Goal: Transaction & Acquisition: Purchase product/service

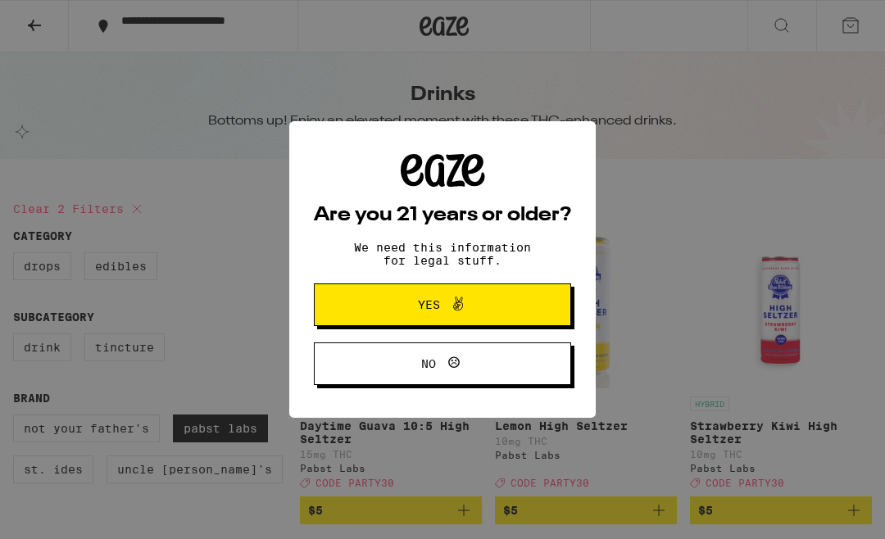
click at [512, 302] on button "Yes" at bounding box center [442, 305] width 257 height 43
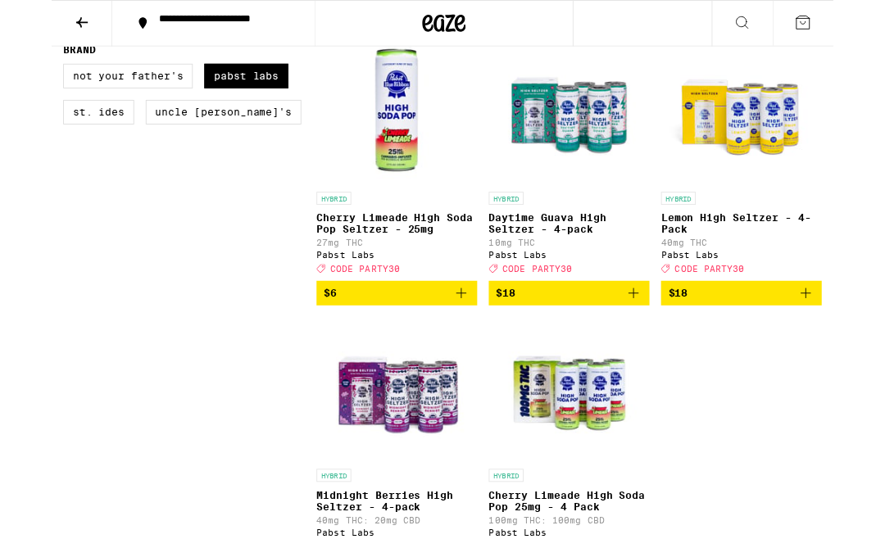
scroll to position [503, 0]
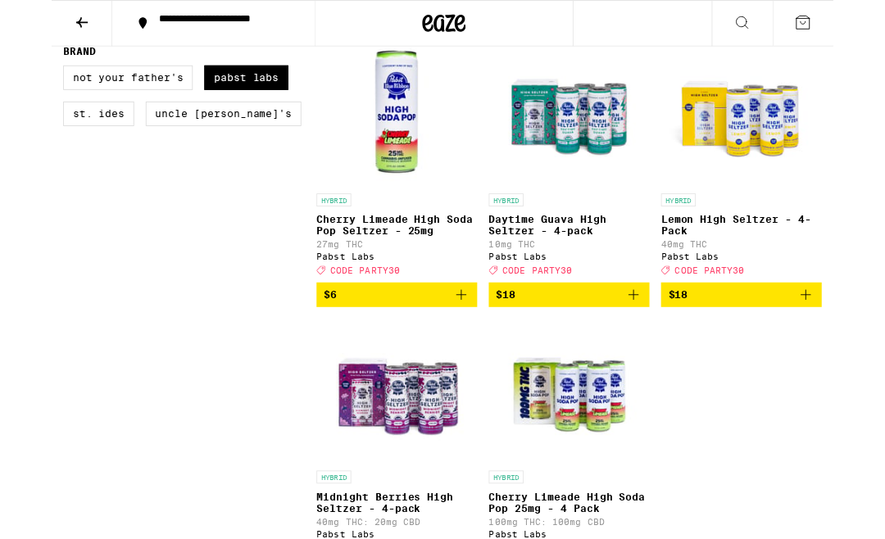
click at [802, 264] on p "Lemon High Seltzer - 4-Pack" at bounding box center [781, 255] width 182 height 26
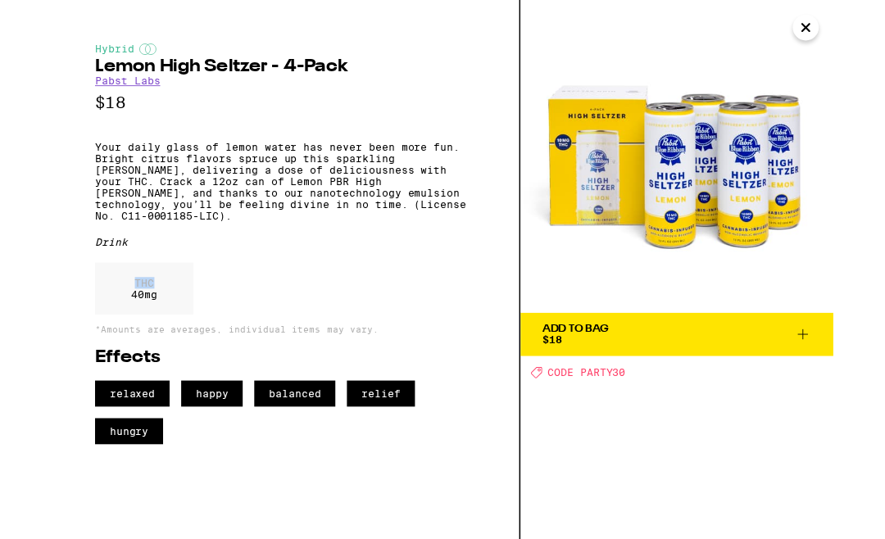
scroll to position [576, 0]
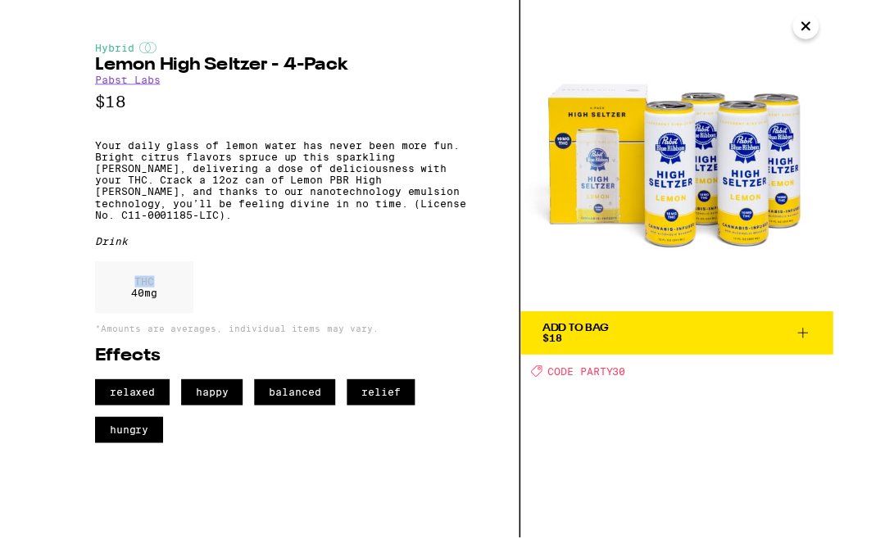
click at [284, 348] on div "THC 40 mg" at bounding box center [264, 331] width 431 height 67
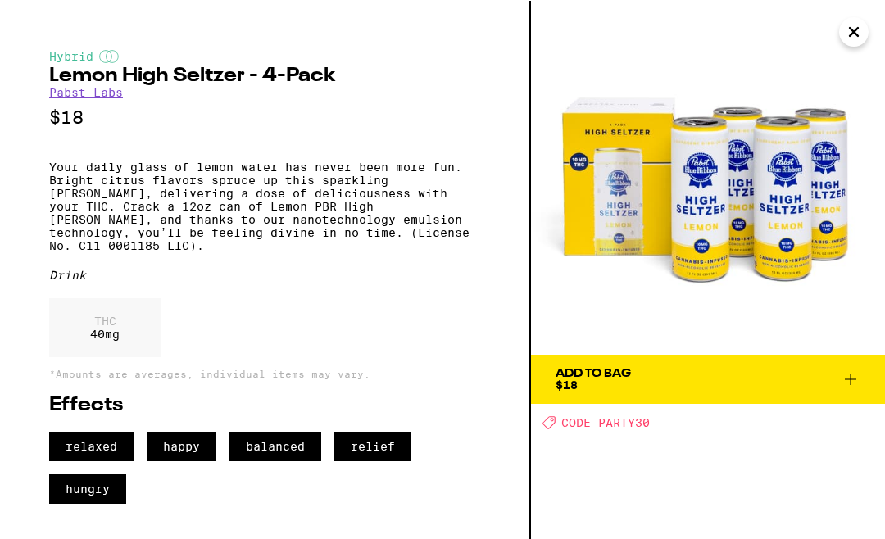
scroll to position [503, 0]
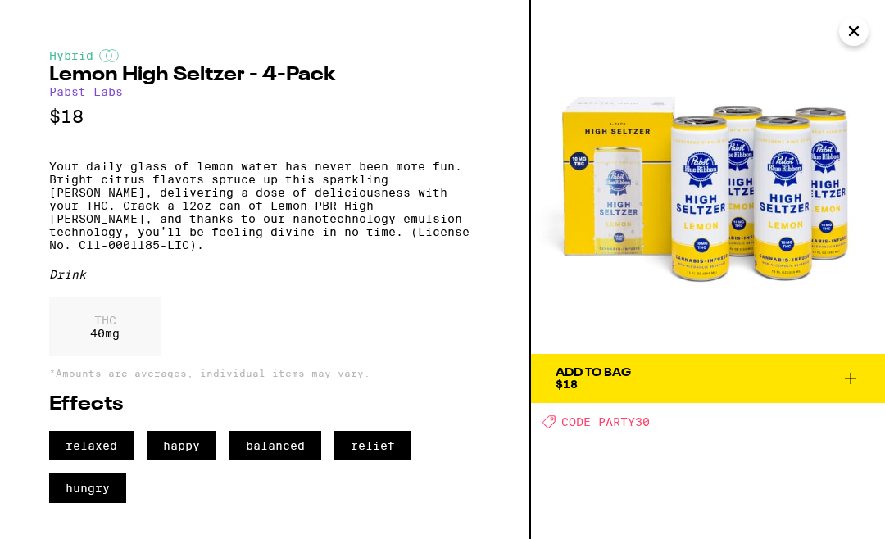
click at [861, 31] on icon "Close" at bounding box center [854, 31] width 20 height 25
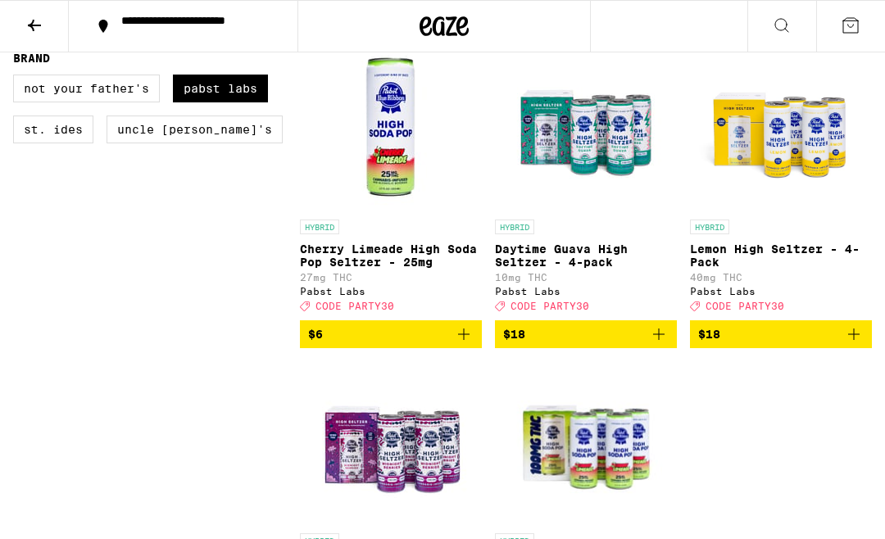
click at [812, 184] on img "Open page for Lemon High Seltzer - 4-Pack from Pabst Labs" at bounding box center [781, 130] width 164 height 164
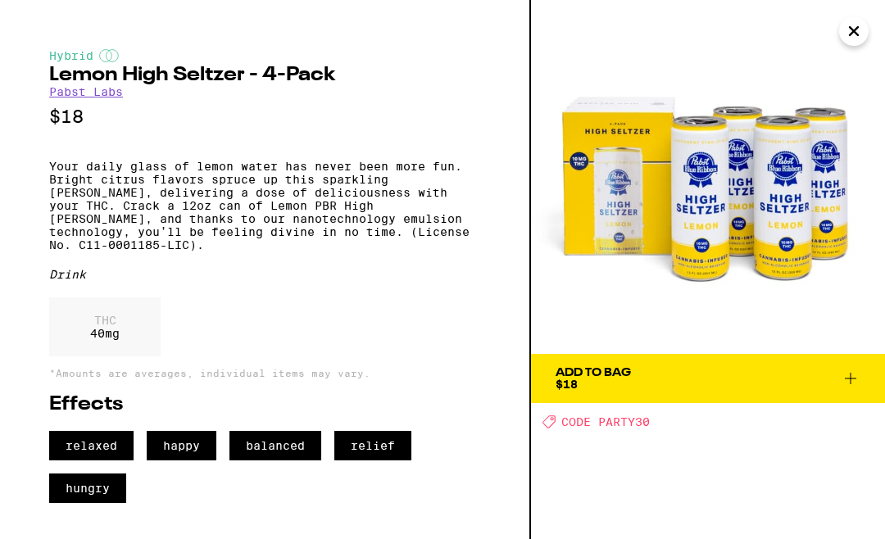
click at [811, 200] on img at bounding box center [708, 177] width 354 height 354
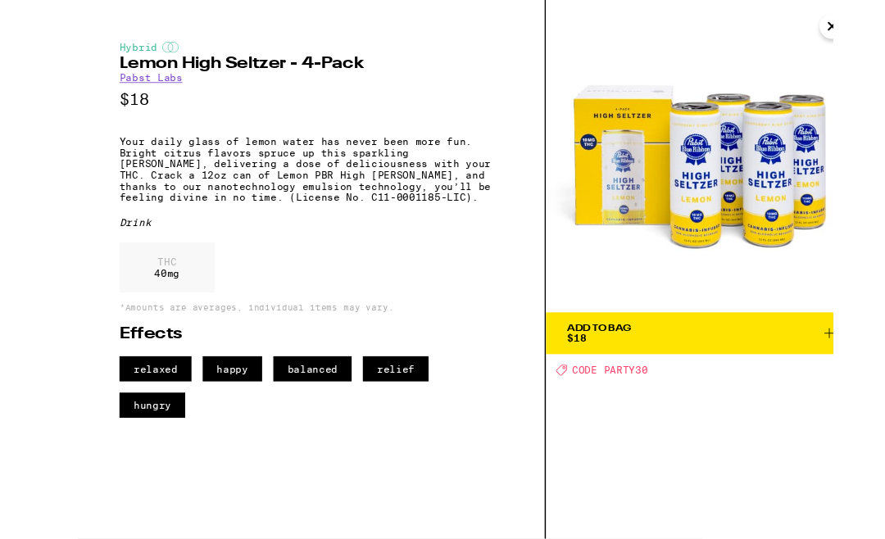
scroll to position [472, 0]
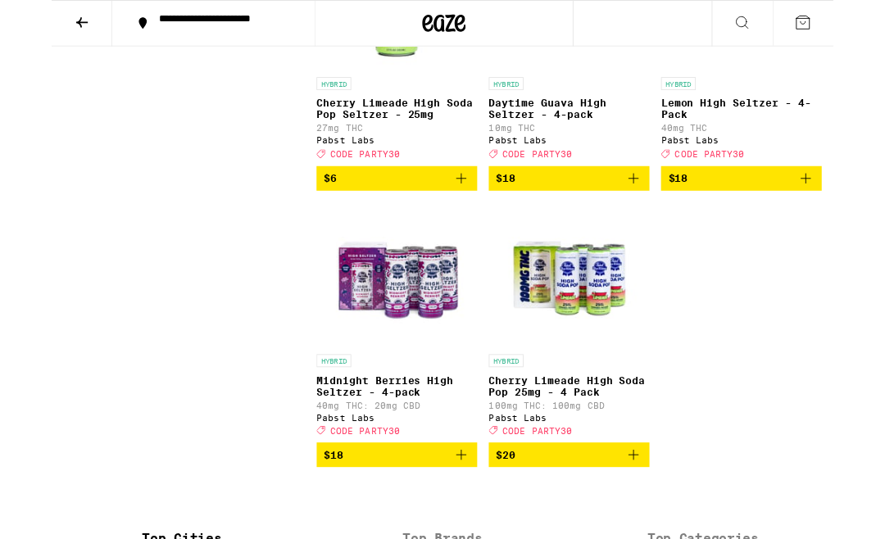
scroll to position [635, 0]
click at [625, 359] on img "Open page for Cherry Limeade High Soda Pop 25mg - 4 Pack from Pabst Labs" at bounding box center [586, 311] width 165 height 164
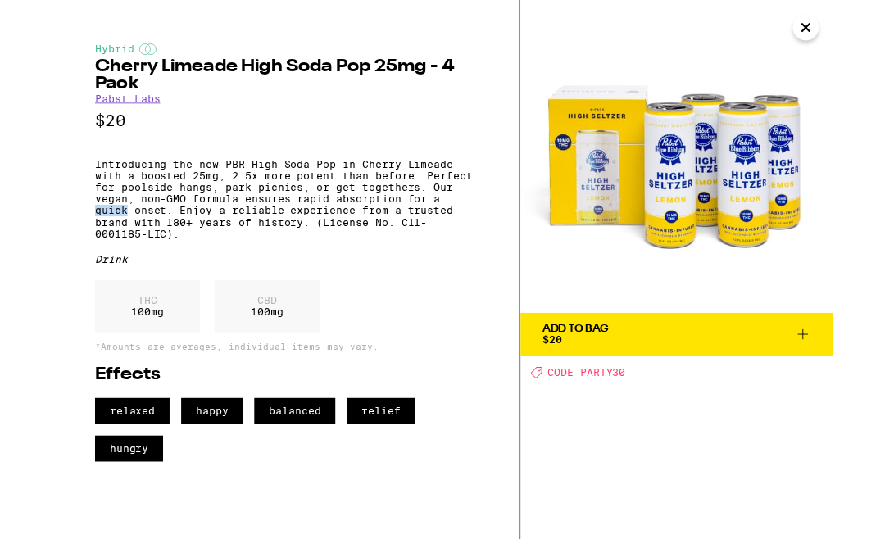
click at [63, 209] on p "Introducing the new PBR High Soda Pop in Cherry Limeade with a boosted 25mg, 2.…" at bounding box center [264, 226] width 431 height 92
click at [85, 109] on link "Pabst Labs" at bounding box center [86, 111] width 74 height 13
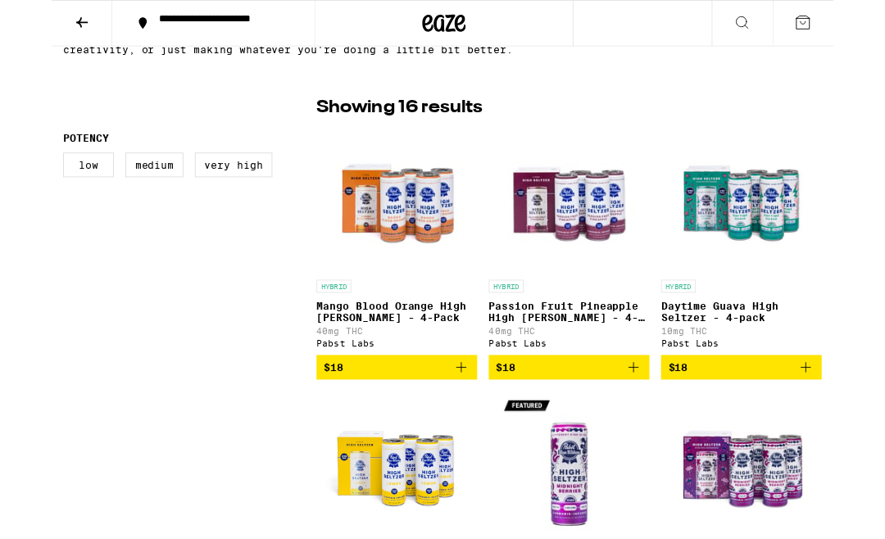
scroll to position [375, 0]
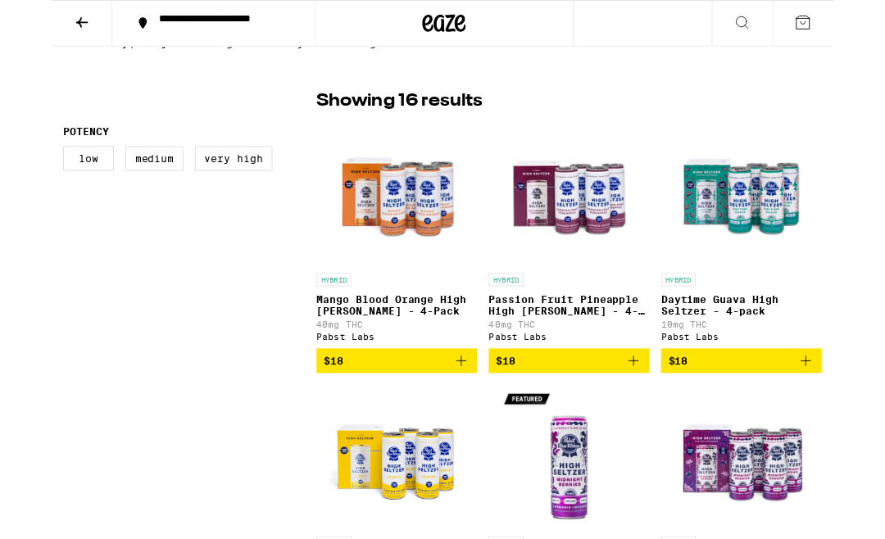
click at [203, 187] on label "Very High" at bounding box center [206, 180] width 88 height 28
click at [17, 169] on input "Very High" at bounding box center [16, 168] width 1 height 1
checkbox input "true"
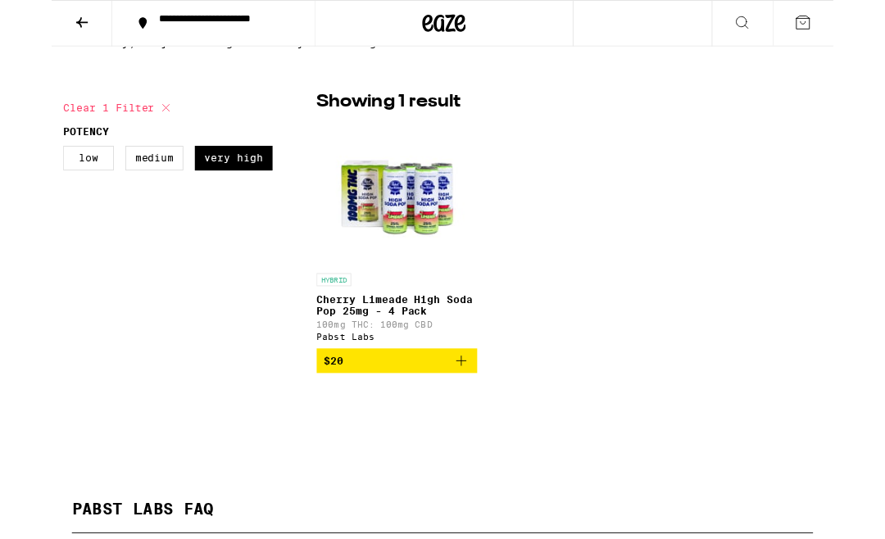
click at [36, 26] on icon at bounding box center [35, 26] width 20 height 20
